Goal: Task Accomplishment & Management: Use online tool/utility

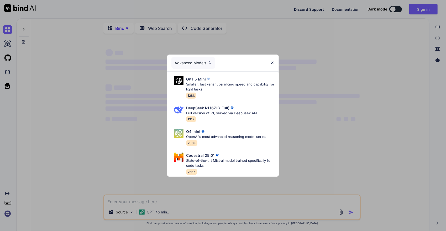
type textarea "x"
click at [273, 64] on div "Advanced Models" at bounding box center [223, 63] width 112 height 17
click at [273, 61] on img at bounding box center [272, 63] width 4 height 4
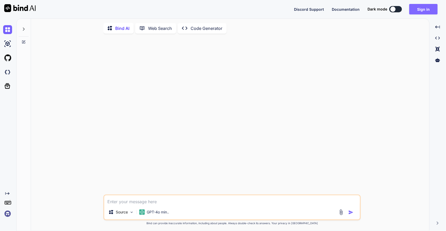
click at [422, 6] on button "Sign in" at bounding box center [423, 9] width 28 height 11
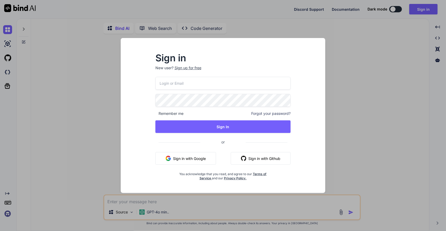
click at [237, 80] on input "email" at bounding box center [222, 83] width 135 height 13
type input "williamlongley@mcps.org"
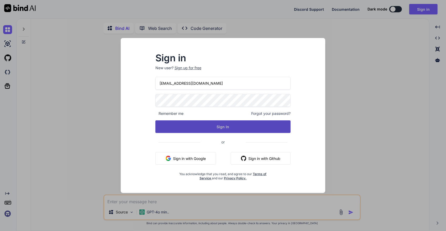
click at [208, 124] on button "Sign In" at bounding box center [222, 126] width 135 height 13
type textarea "x"
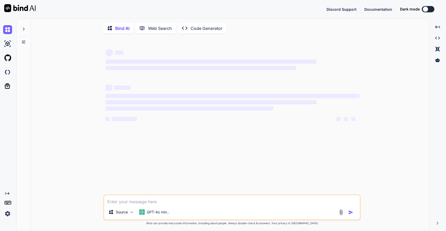
type textarea "x"
click at [27, 30] on div at bounding box center [24, 28] width 10 height 18
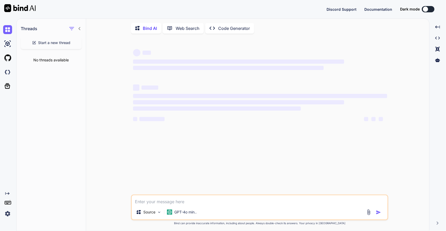
click at [48, 61] on div "No threads available" at bounding box center [51, 60] width 69 height 14
